Goal: Task Accomplishment & Management: Complete application form

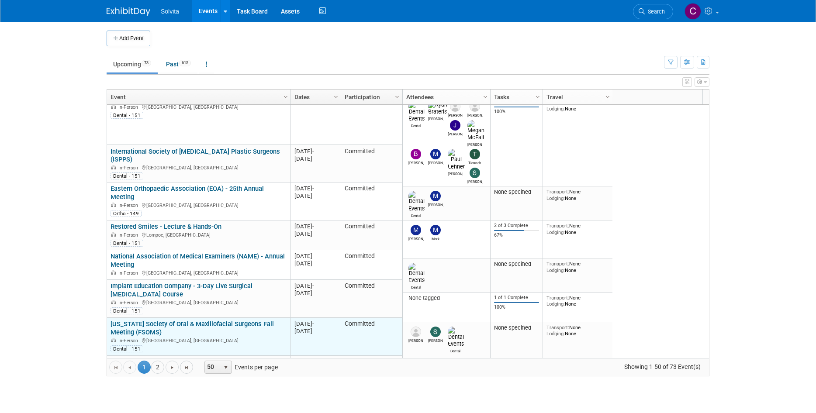
scroll to position [183, 0]
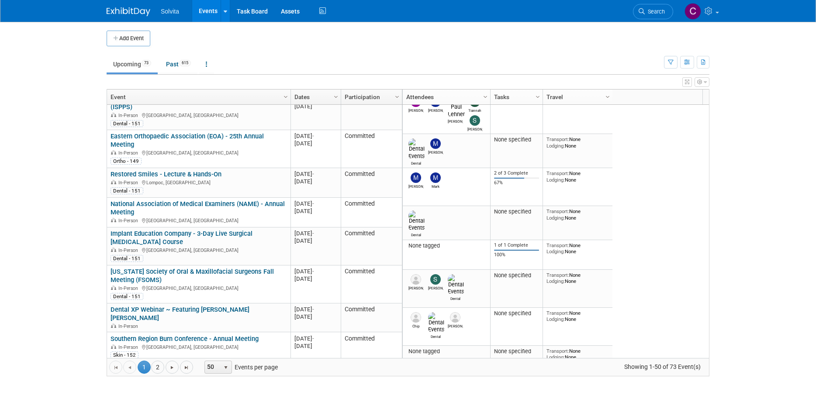
click at [128, 35] on button "Add Event" at bounding box center [129, 39] width 44 height 16
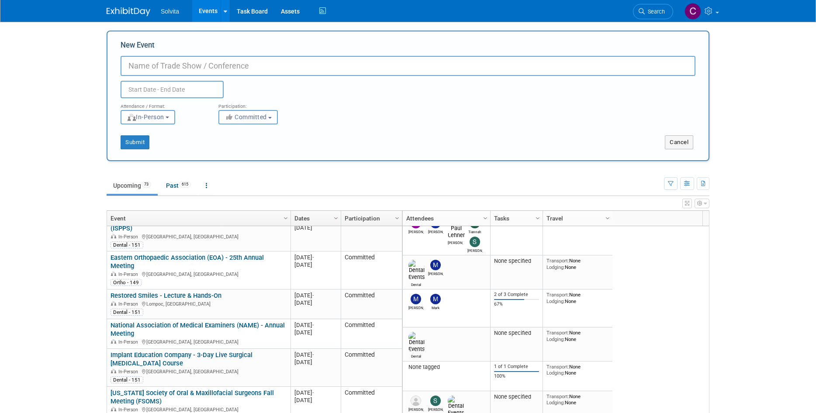
click at [403, 89] on div "Duplicate Event Warning" at bounding box center [408, 87] width 588 height 22
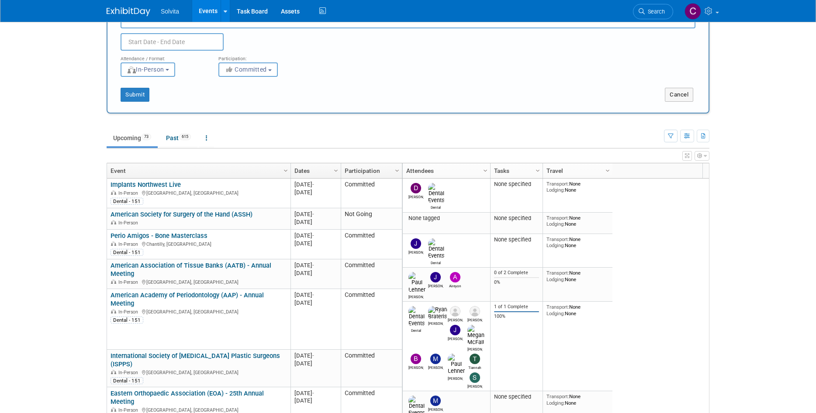
scroll to position [0, 0]
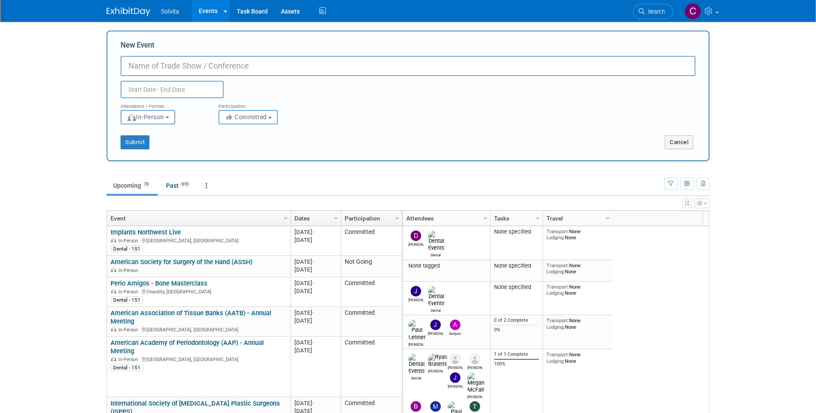
click at [242, 69] on input "New Event" at bounding box center [408, 66] width 575 height 20
click at [242, 69] on input "Lakeshore Oral & Maxillofacial Surgery" at bounding box center [408, 66] width 575 height 20
drag, startPoint x: 299, startPoint y: 74, endPoint x: 70, endPoint y: 66, distance: 229.0
click at [70, 66] on body "Solvita Events Add Event Bulk Upload Events Shareable Event Boards Recently Vie…" at bounding box center [408, 206] width 816 height 413
type input "Lakeshore Oral & Maxillofacial Surgery"
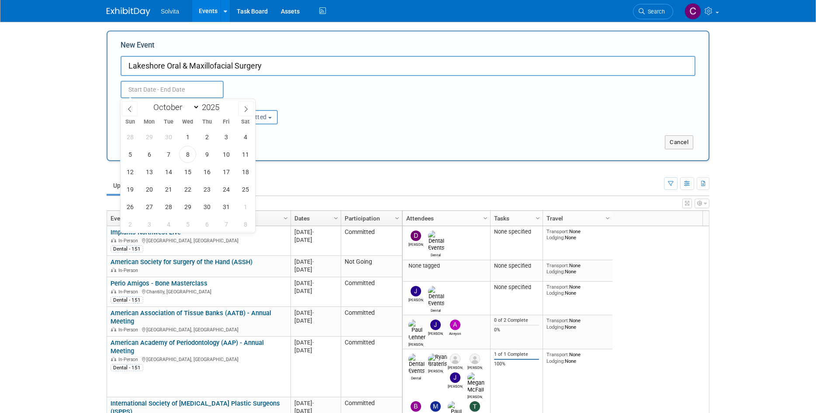
click at [133, 90] on input "text" at bounding box center [172, 89] width 103 height 17
click at [185, 208] on span "29" at bounding box center [187, 206] width 17 height 17
click at [190, 206] on span "29" at bounding box center [187, 206] width 17 height 17
type input "[DATE] to [DATE]"
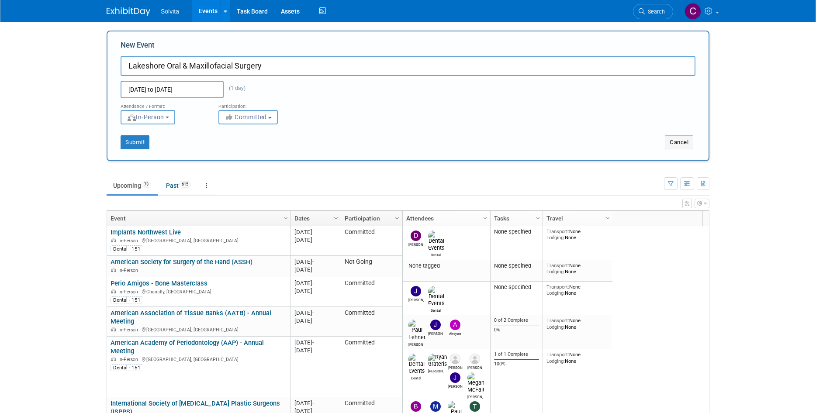
click at [175, 121] on button "In-Person" at bounding box center [148, 117] width 55 height 14
click at [147, 143] on button "Submit" at bounding box center [135, 142] width 29 height 14
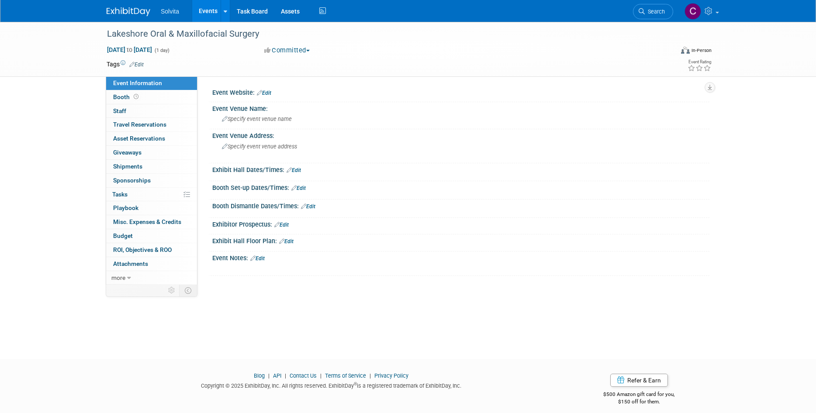
click at [270, 92] on link "Edit" at bounding box center [264, 93] width 14 height 6
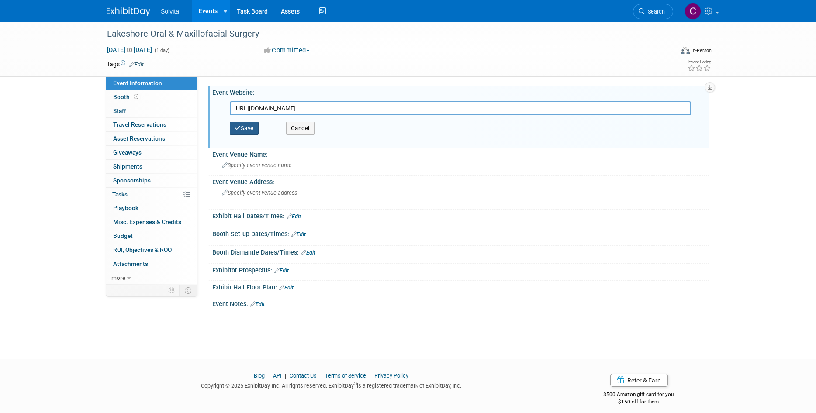
type input "[URL][DOMAIN_NAME]"
click at [247, 130] on button "Save" at bounding box center [244, 128] width 29 height 13
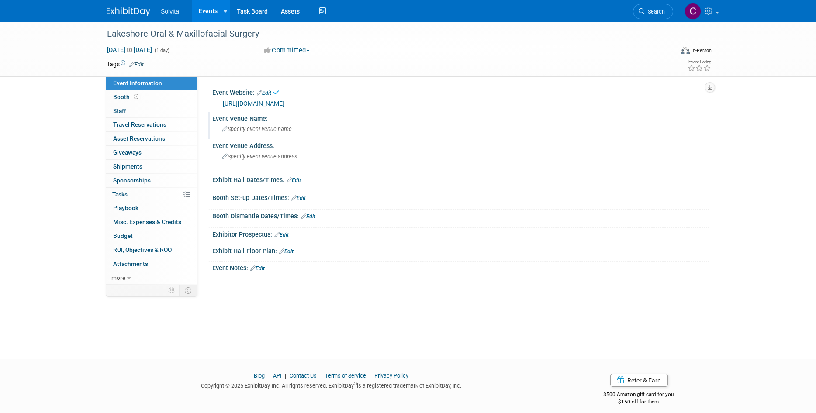
click at [279, 124] on div "Specify event venue name" at bounding box center [461, 129] width 484 height 14
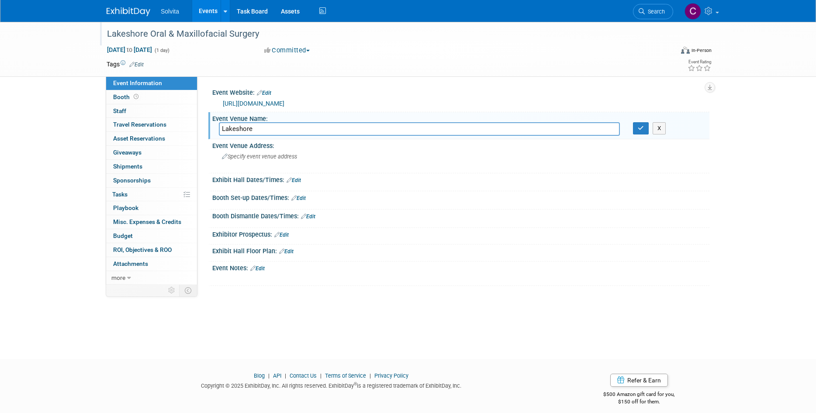
click at [233, 31] on div "Lakeshore Oral & Maxillofacial Surgery" at bounding box center [382, 34] width 556 height 16
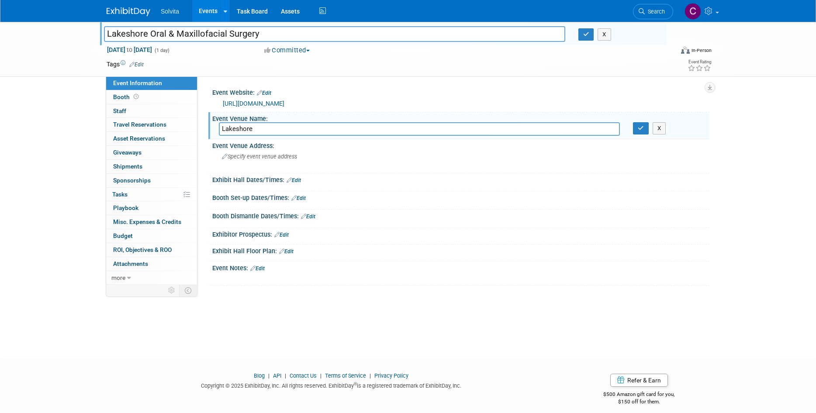
drag, startPoint x: 260, startPoint y: 32, endPoint x: 51, endPoint y: 20, distance: 209.6
click at [51, 20] on body "Solvita Events Add Event Bulk Upload Events Shareable Event Boards Recently Vie…" at bounding box center [408, 206] width 816 height 413
drag, startPoint x: 270, startPoint y: 128, endPoint x: 166, endPoint y: 121, distance: 103.7
click at [166, 121] on div "Event Information Event Info Booth Booth 0 Staff 0 Staff 0 Travel Reservations …" at bounding box center [408, 154] width 616 height 264
paste input "Oral & Maxillofacial Surgery"
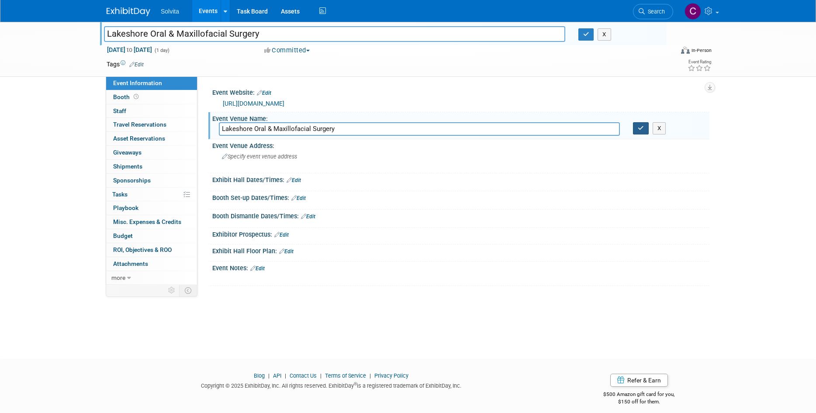
type input "Lakeshore Oral & Maxillofacial Surgery"
click at [640, 131] on icon "button" at bounding box center [641, 128] width 6 height 6
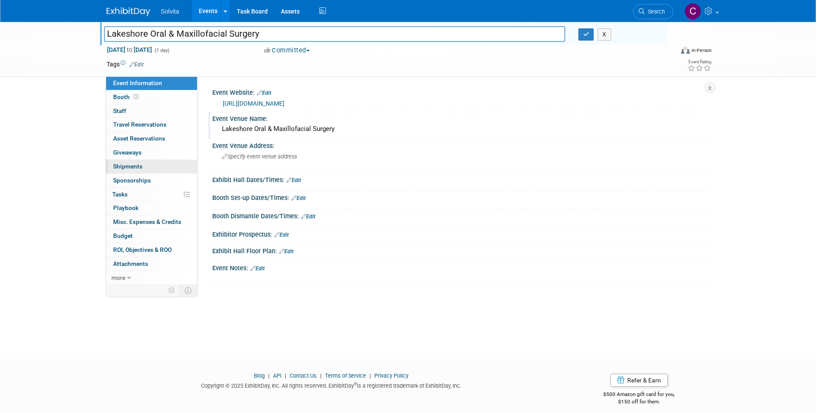
click at [135, 166] on span "Shipments 0" at bounding box center [127, 166] width 29 height 7
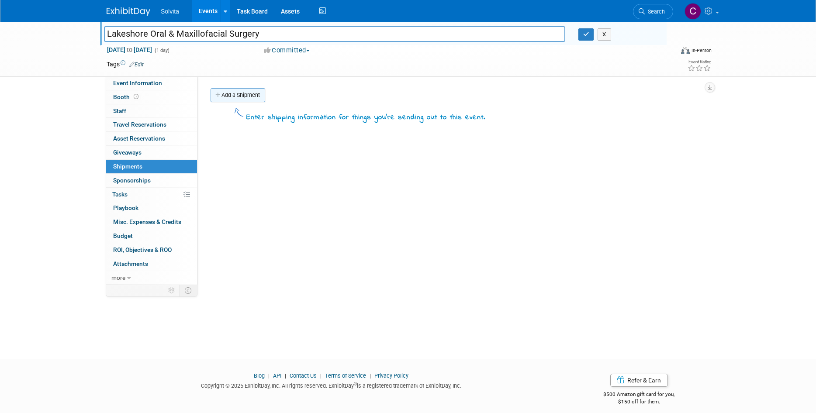
click at [244, 97] on link "Add a Shipment" at bounding box center [238, 95] width 55 height 14
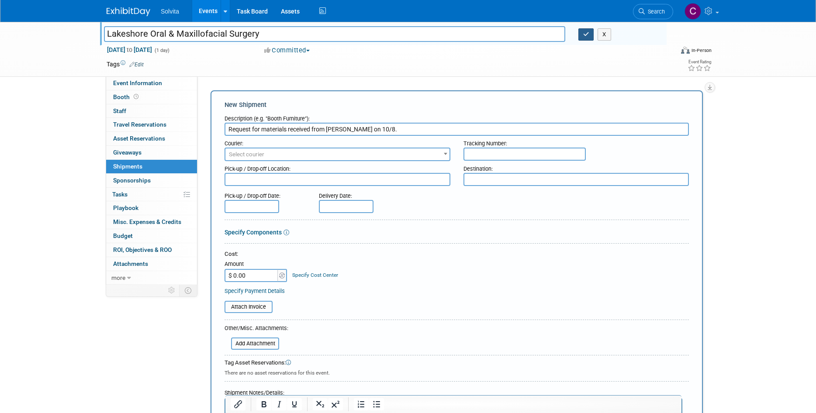
type input "Request for materials received from Janine on 10/8."
click at [589, 35] on icon "button" at bounding box center [586, 34] width 6 height 6
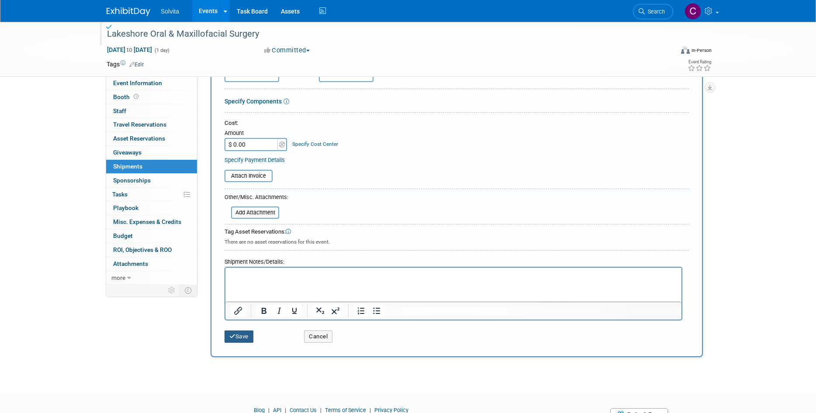
click at [251, 331] on button "Save" at bounding box center [239, 337] width 29 height 12
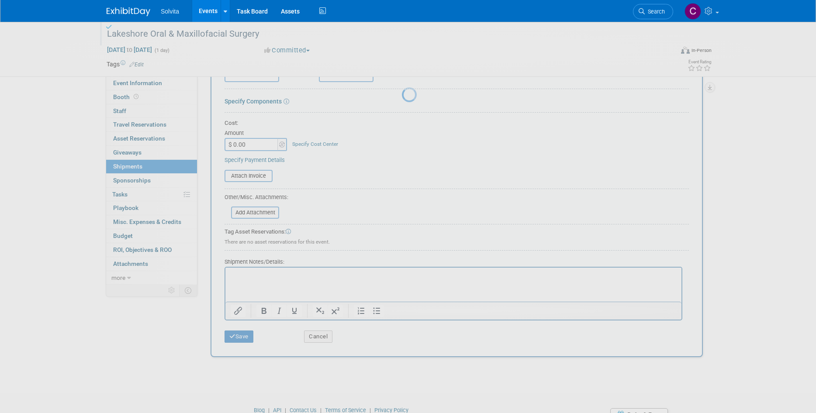
scroll to position [7, 0]
